Goal: Navigation & Orientation: Find specific page/section

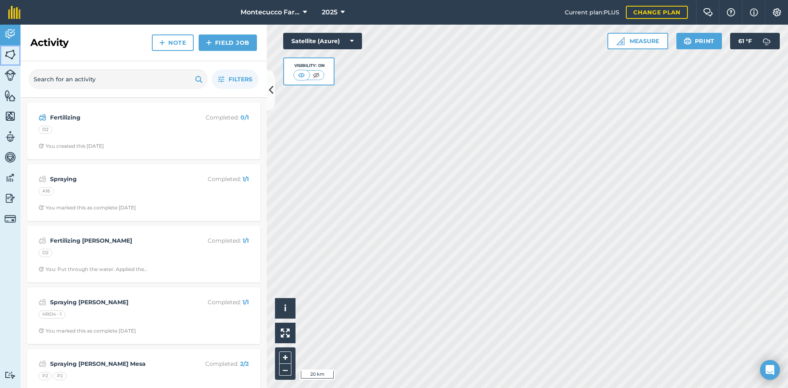
click at [17, 55] on link "Fields" at bounding box center [10, 55] width 21 height 21
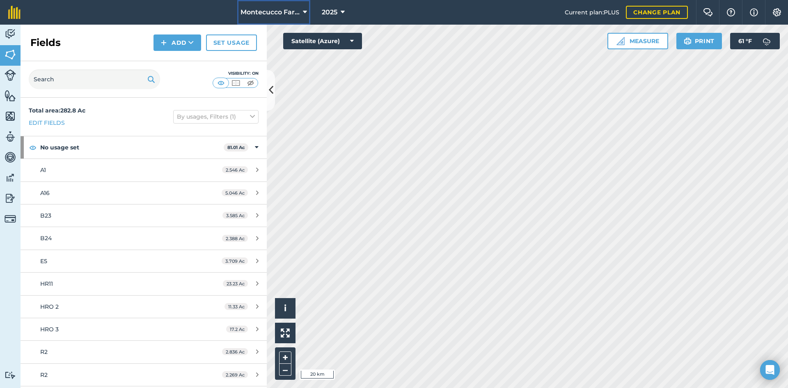
click at [293, 9] on span "Montecucco Farms ORGANIC" at bounding box center [270, 12] width 59 height 10
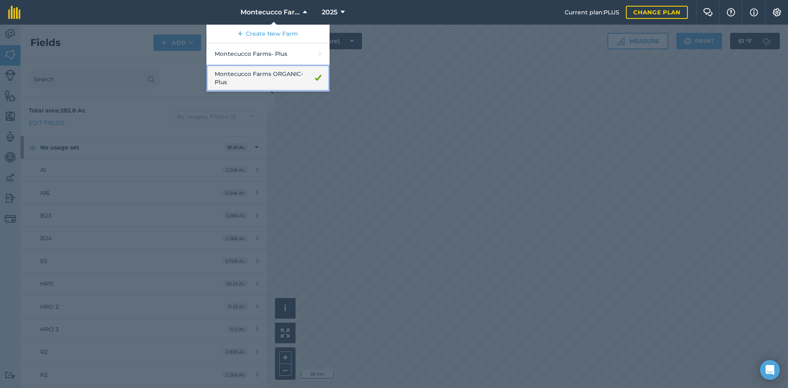
click at [282, 80] on link "Montecucco Farms ORGANIC - Plus" at bounding box center [267, 78] width 123 height 27
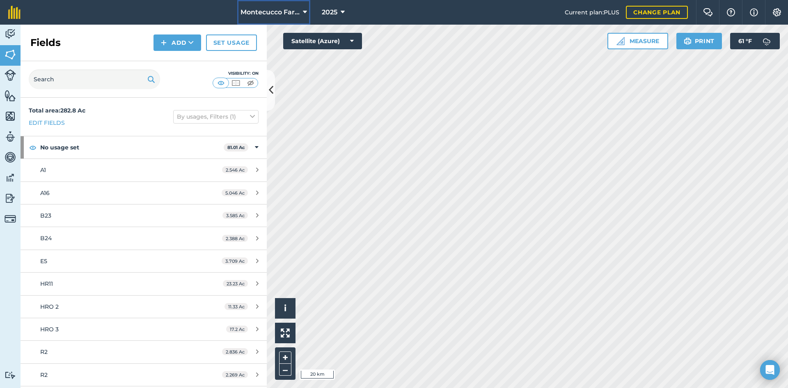
click at [286, 11] on span "Montecucco Farms ORGANIC" at bounding box center [270, 12] width 59 height 10
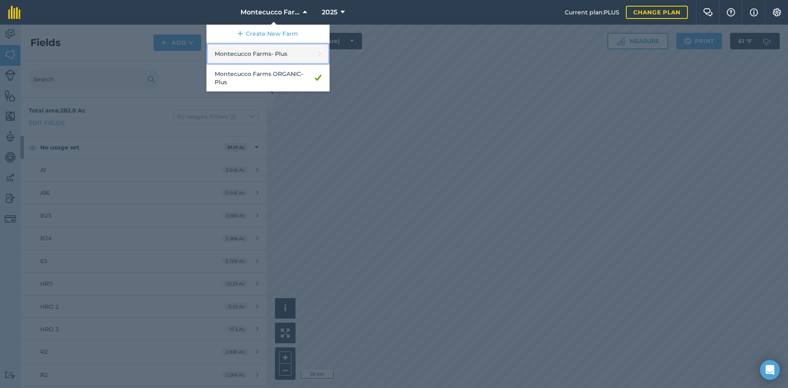
click at [273, 63] on link "Montecucco Farms - Plus" at bounding box center [267, 54] width 123 height 22
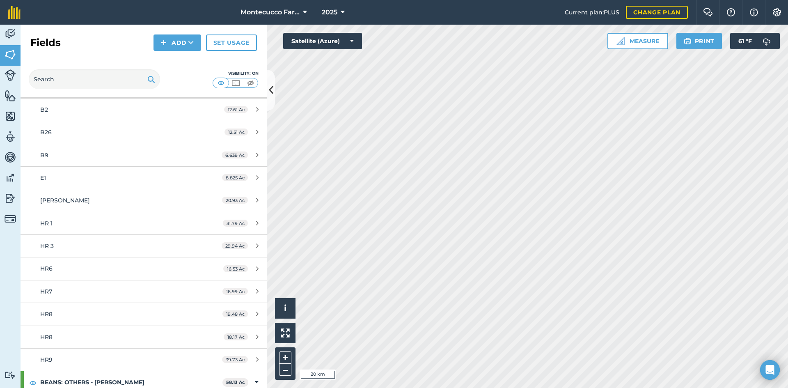
scroll to position [164, 0]
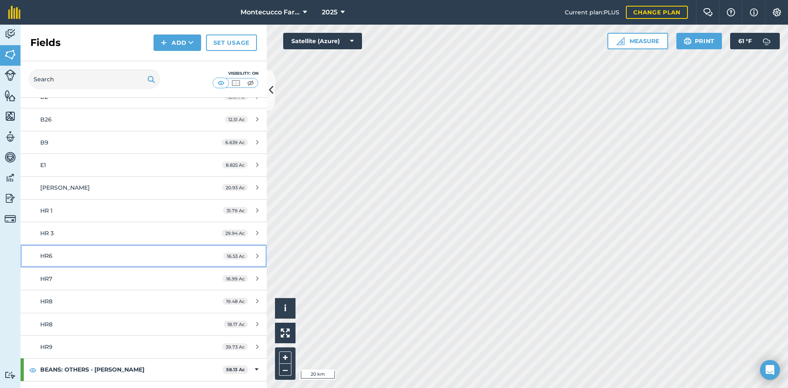
click at [54, 255] on div "HR6" at bounding box center [117, 255] width 154 height 9
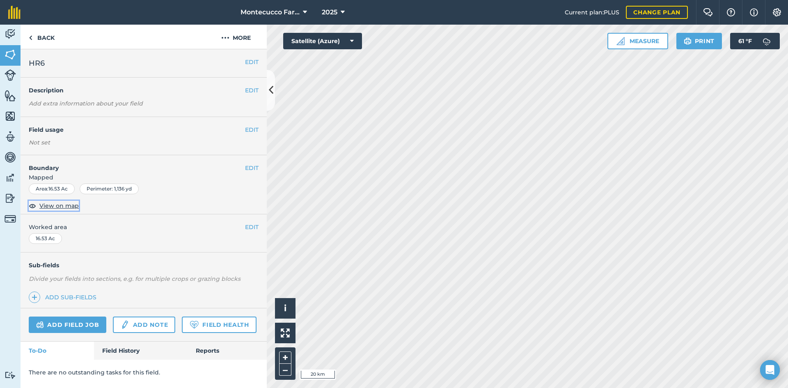
click at [72, 209] on span "View on map" at bounding box center [58, 205] width 39 height 9
click at [34, 38] on link "Back" at bounding box center [42, 37] width 42 height 24
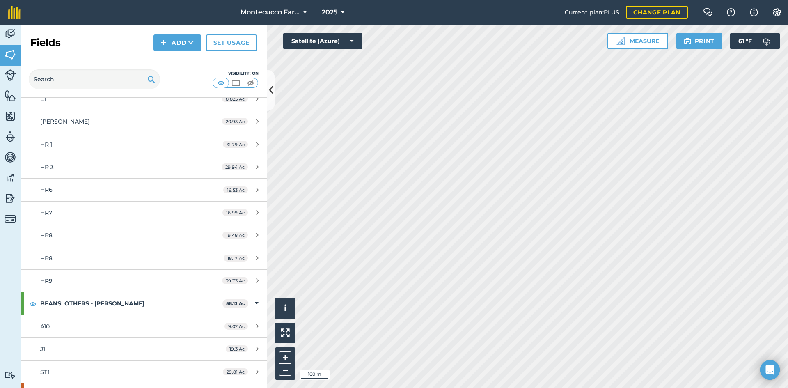
scroll to position [246, 0]
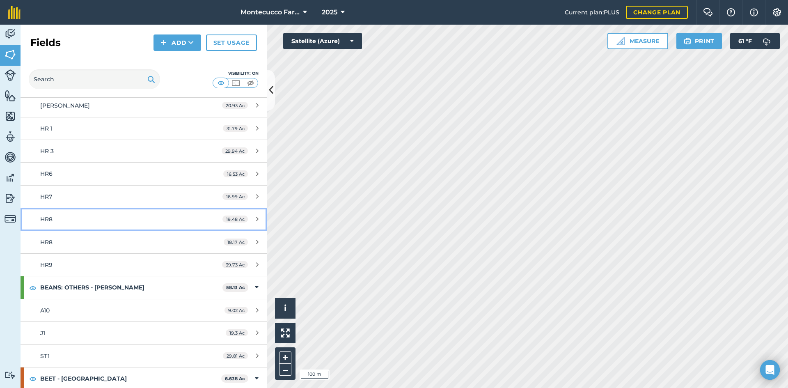
click at [50, 222] on span "HR8" at bounding box center [46, 218] width 12 height 7
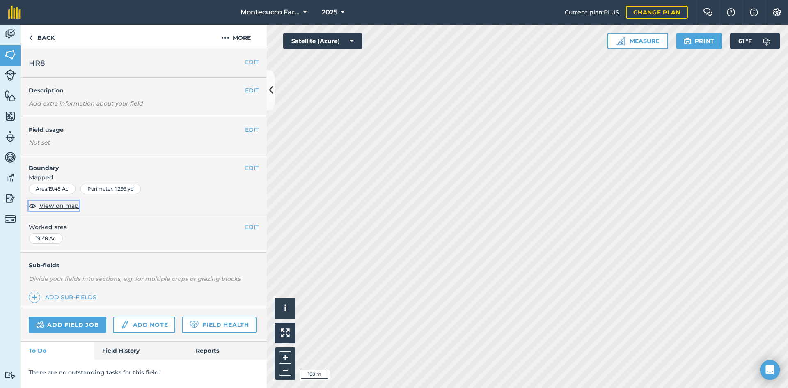
click at [62, 206] on span "View on map" at bounding box center [58, 205] width 39 height 9
click at [40, 39] on link "Back" at bounding box center [42, 37] width 42 height 24
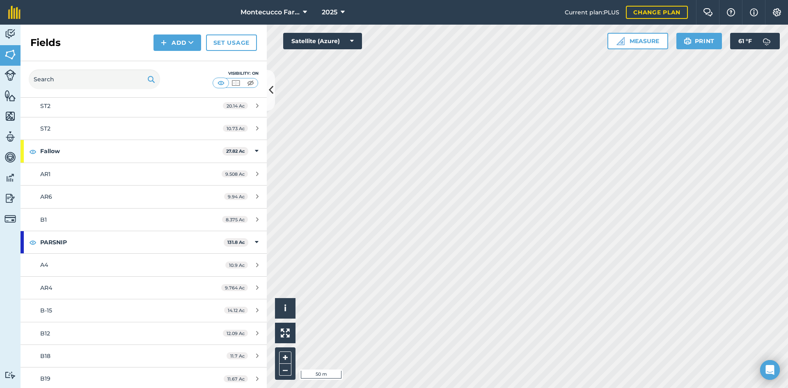
scroll to position [780, 0]
